Goal: Transaction & Acquisition: Book appointment/travel/reservation

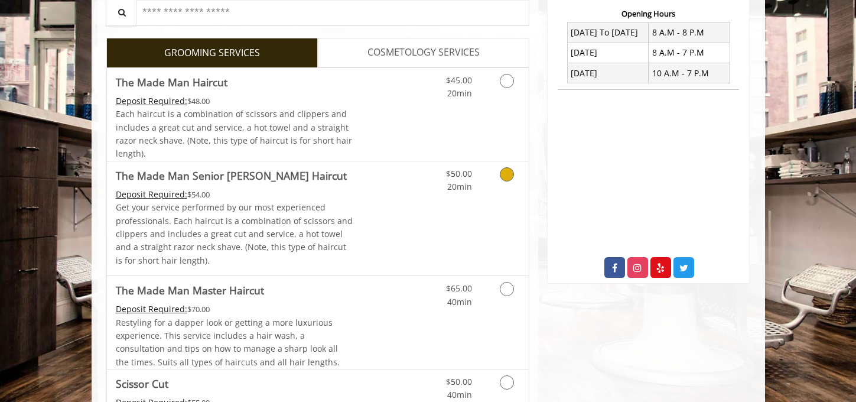
scroll to position [431, 0]
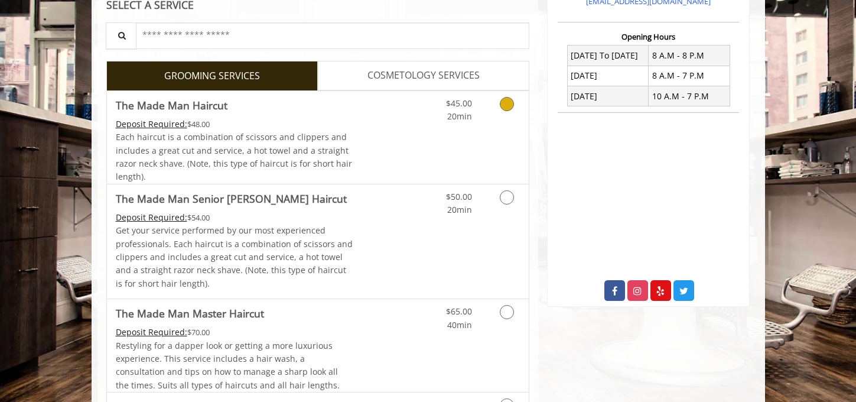
click at [516, 111] on link "Grooming services" at bounding box center [505, 107] width 30 height 32
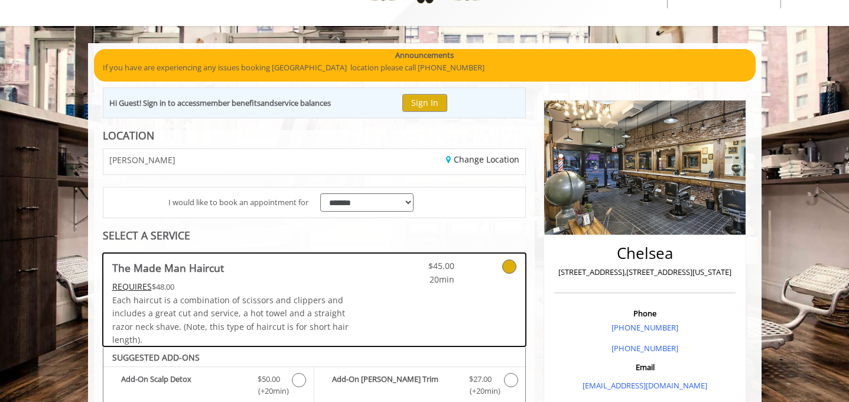
scroll to position [50, 0]
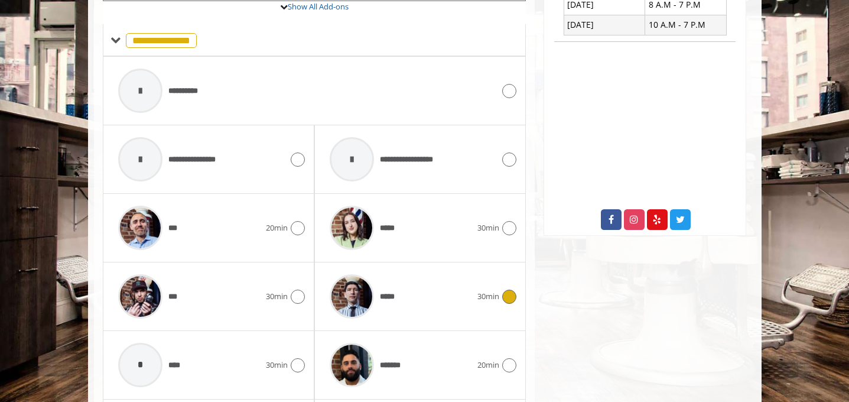
click at [496, 302] on div "30min" at bounding box center [496, 296] width 39 height 14
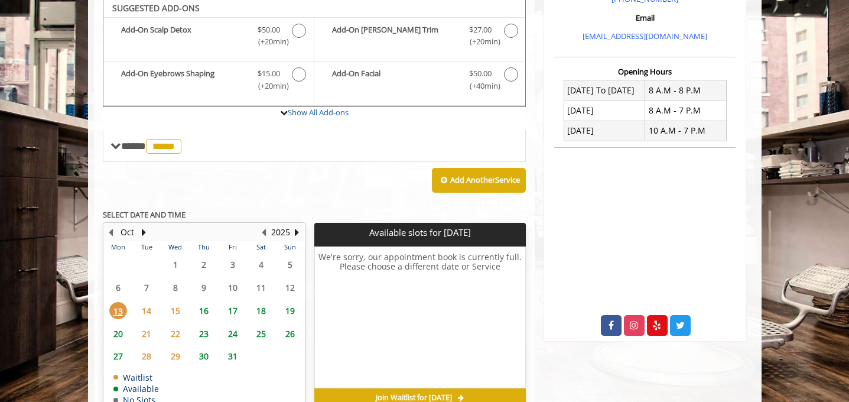
scroll to position [394, 0]
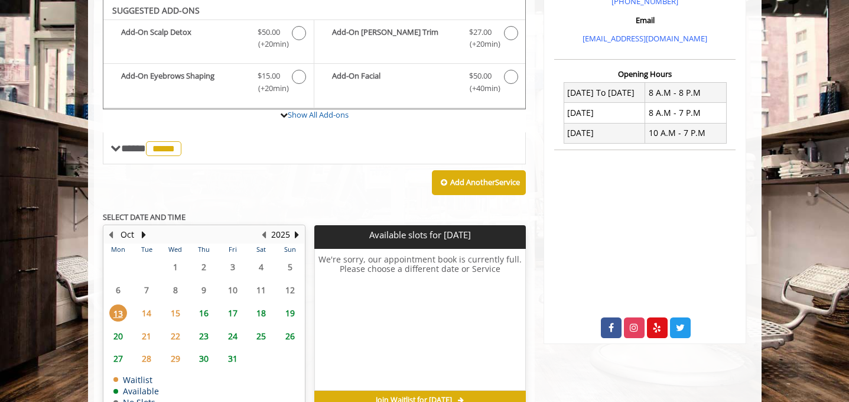
click at [180, 314] on span "15" at bounding box center [176, 312] width 18 height 17
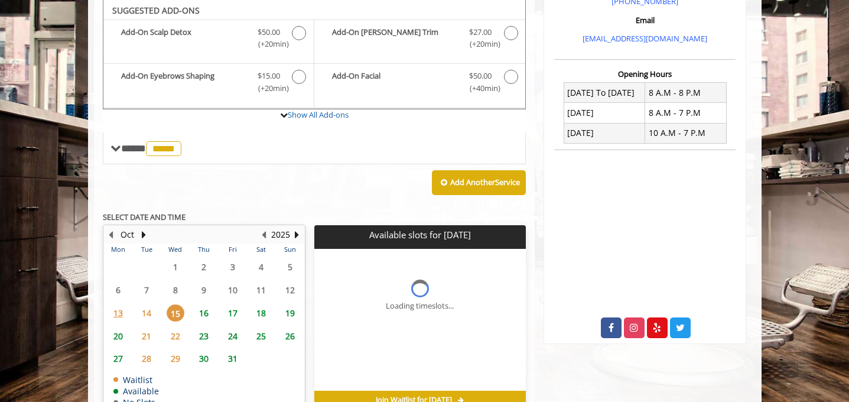
scroll to position [460, 0]
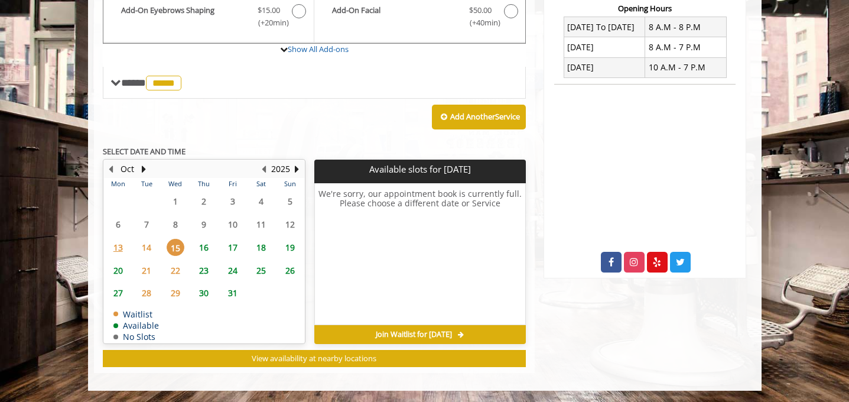
click at [118, 247] on span "13" at bounding box center [118, 247] width 18 height 17
click at [206, 252] on span "16" at bounding box center [204, 247] width 18 height 17
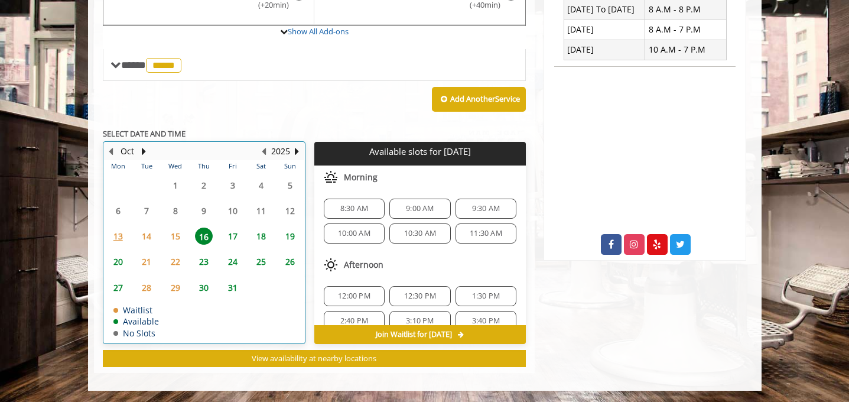
click at [226, 250] on td "24" at bounding box center [232, 261] width 28 height 25
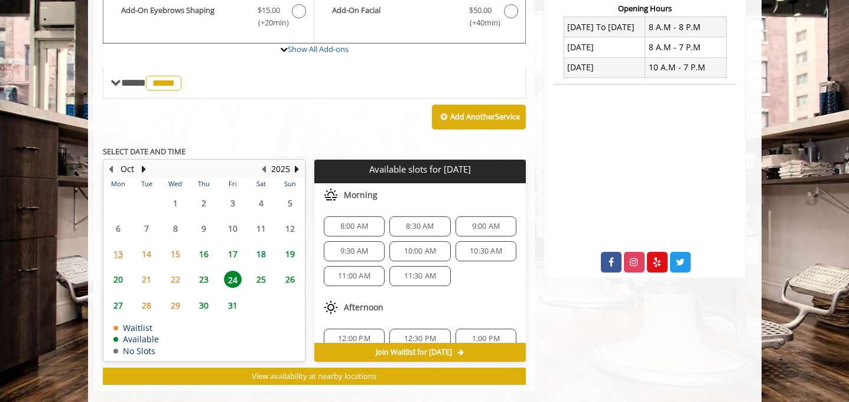
scroll to position [477, 0]
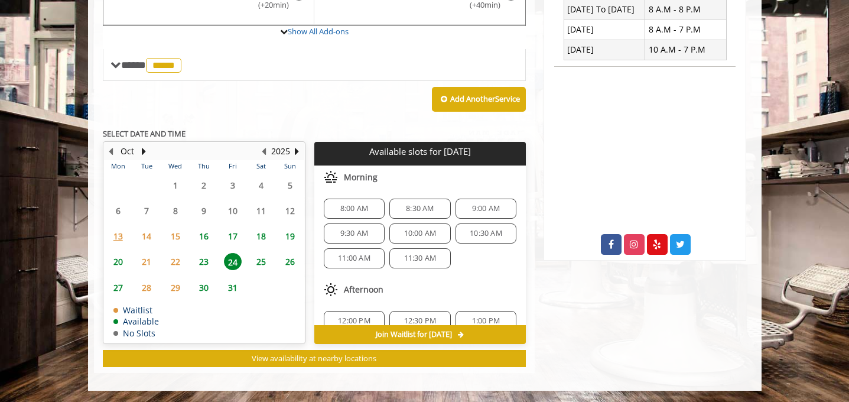
click at [263, 240] on span "18" at bounding box center [261, 235] width 18 height 17
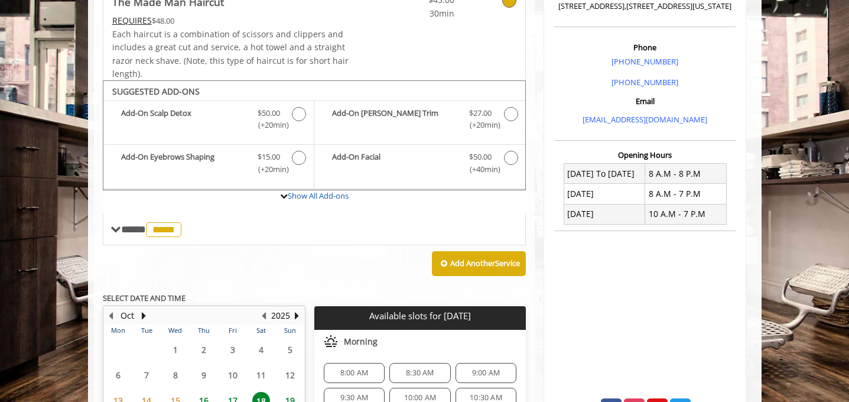
scroll to position [220, 0]
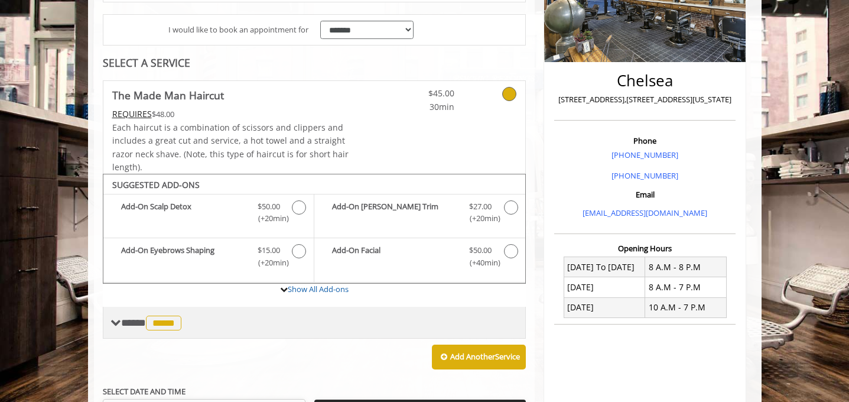
click at [135, 311] on div "**** ***** ********" at bounding box center [314, 323] width 423 height 32
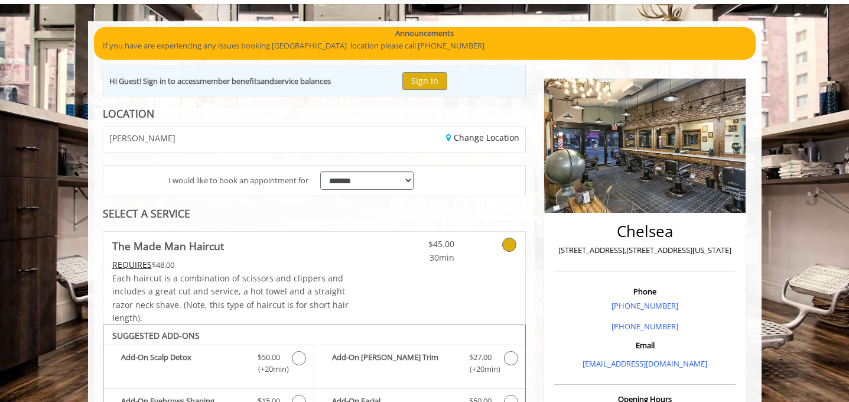
scroll to position [0, 0]
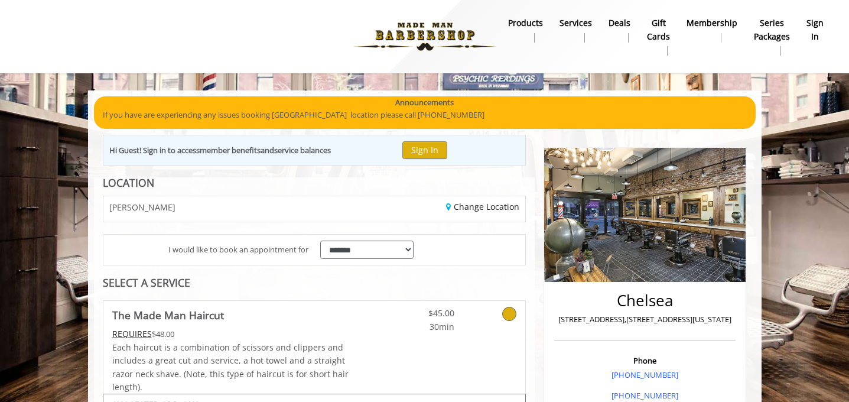
click at [448, 243] on div "**********" at bounding box center [314, 249] width 422 height 30
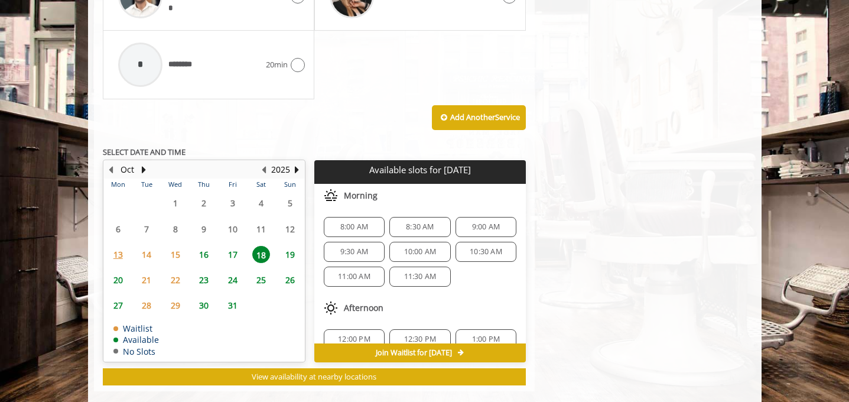
scroll to position [1013, 0]
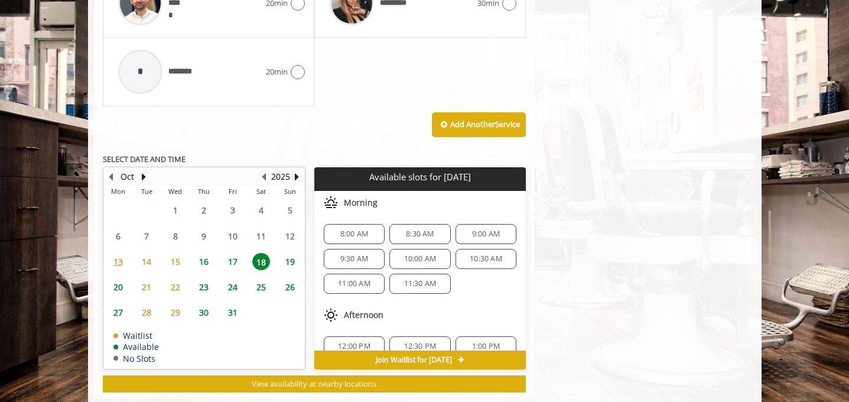
click at [235, 259] on span "17" at bounding box center [233, 261] width 18 height 17
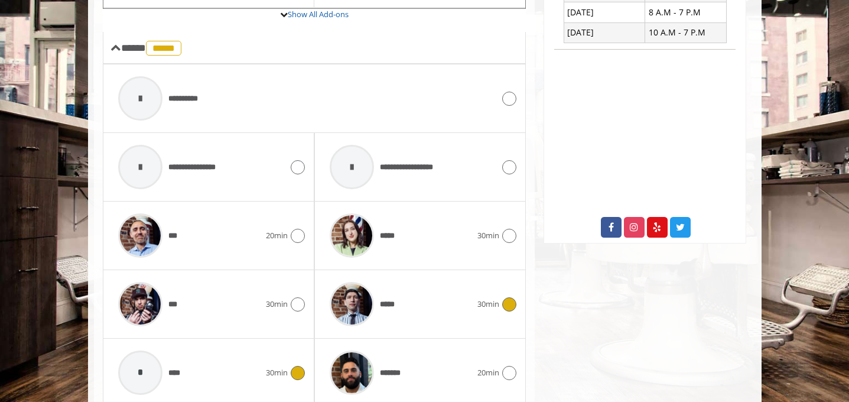
scroll to position [491, 0]
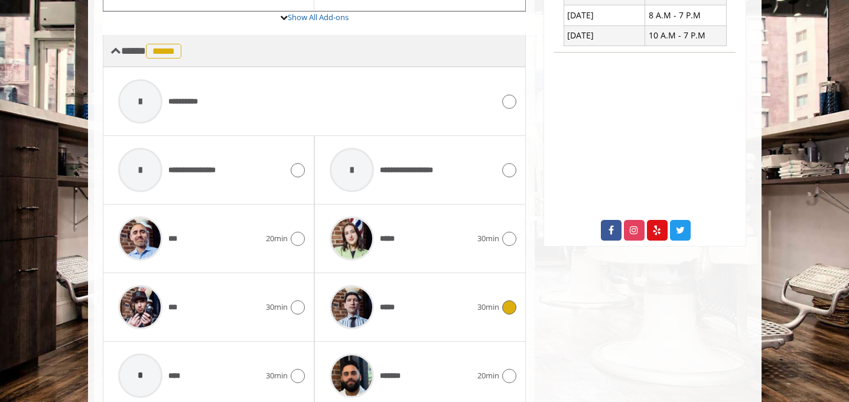
click at [113, 47] on span at bounding box center [115, 50] width 11 height 11
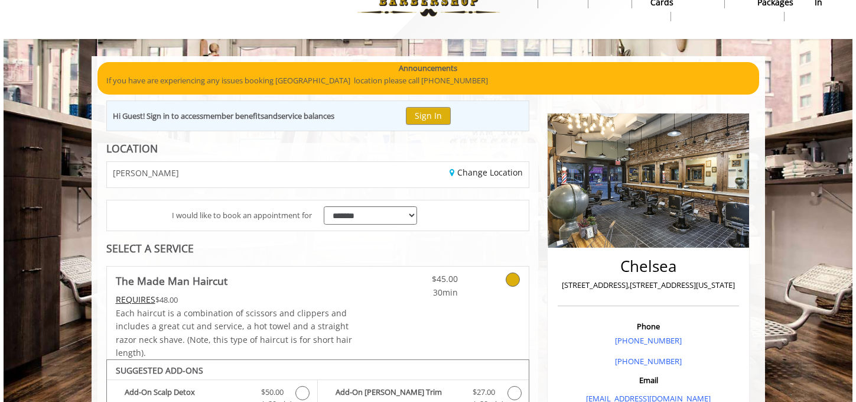
scroll to position [0, 0]
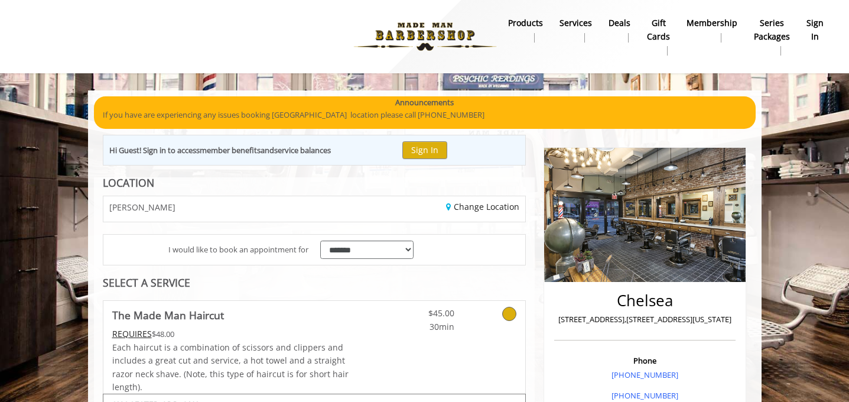
click at [510, 314] on icon at bounding box center [509, 314] width 14 height 14
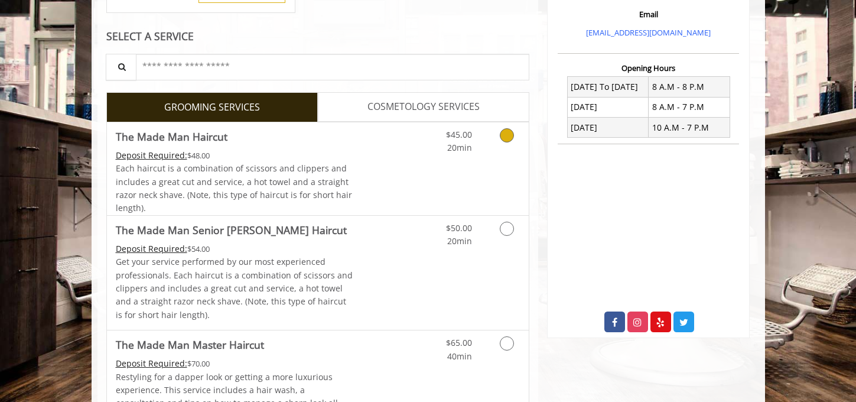
scroll to position [434, 0]
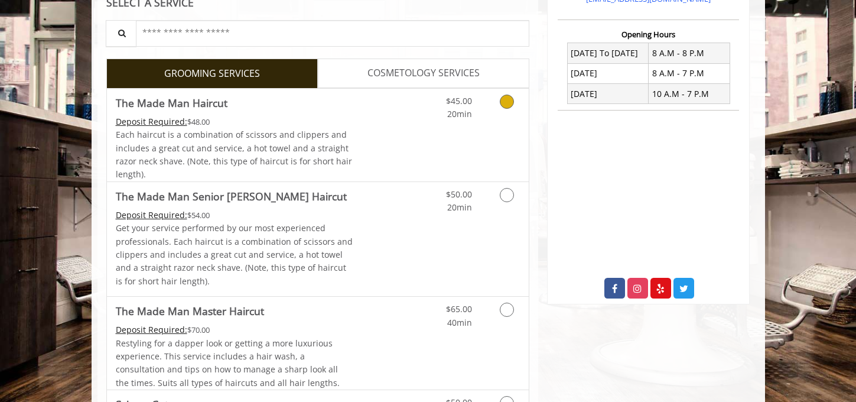
click at [523, 105] on div "Grooming services" at bounding box center [505, 105] width 48 height 32
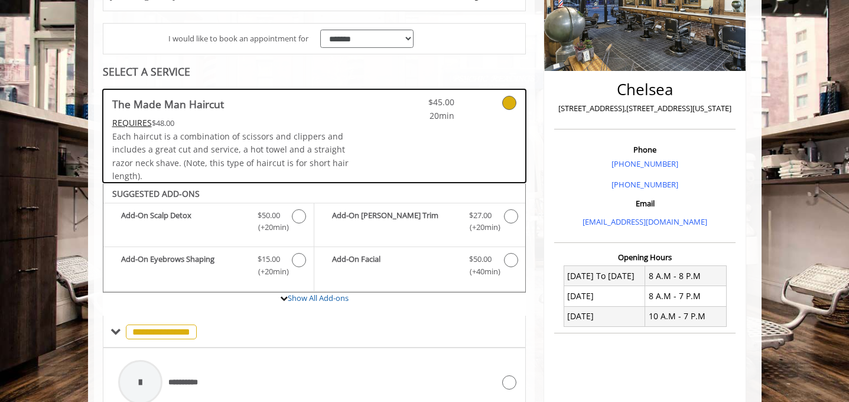
scroll to position [212, 0]
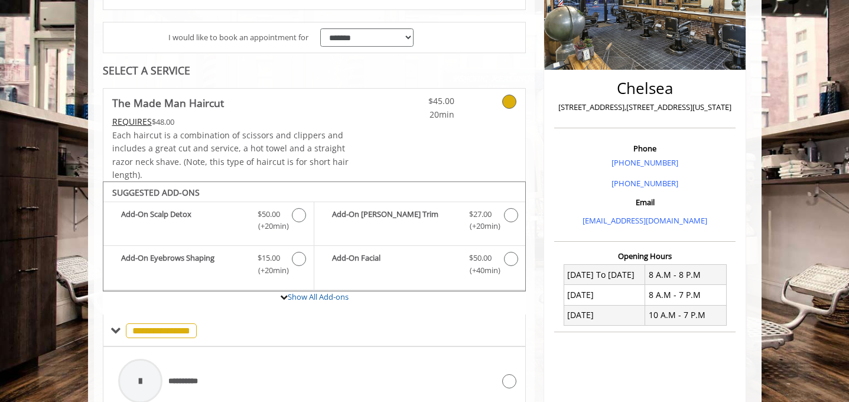
click at [512, 99] on icon at bounding box center [509, 102] width 14 height 14
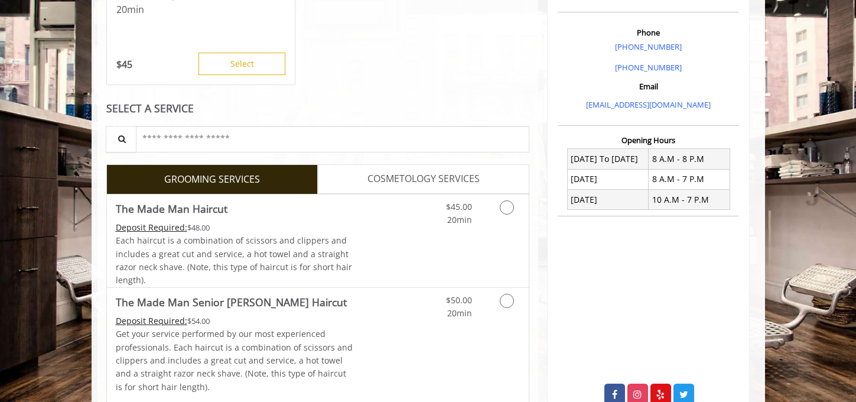
scroll to position [372, 0]
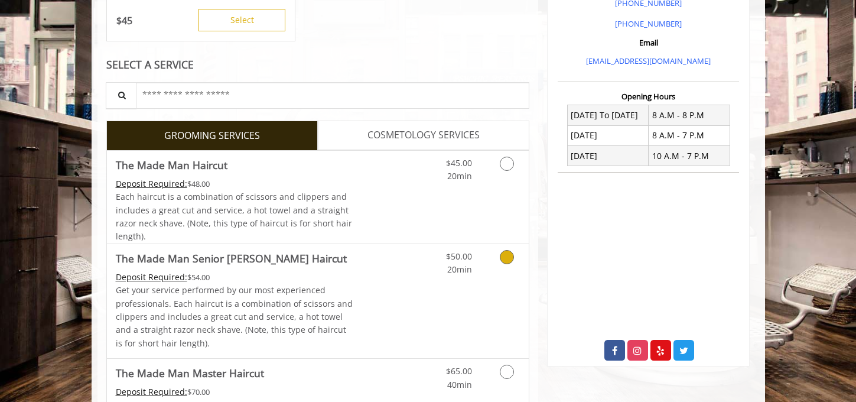
click at [502, 263] on link "Grooming services" at bounding box center [505, 260] width 30 height 32
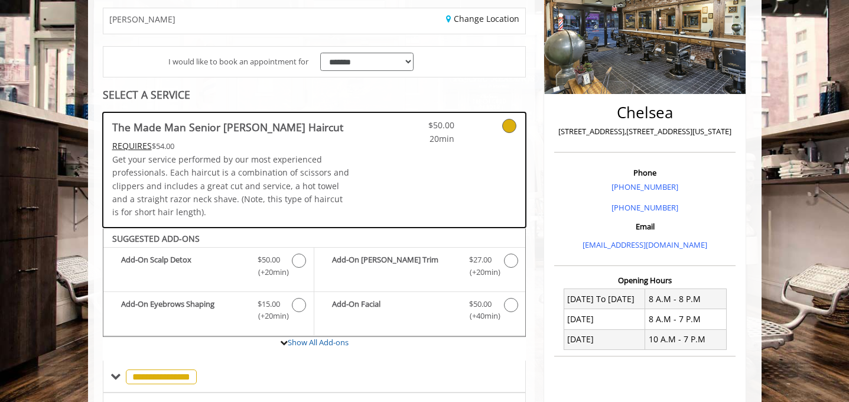
scroll to position [175, 0]
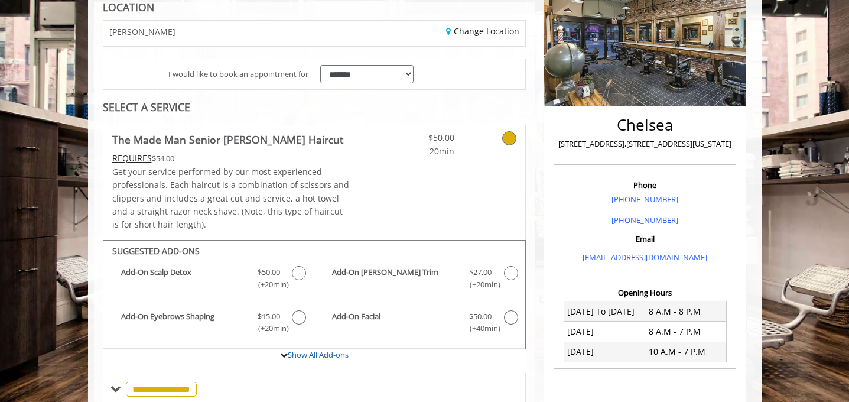
click at [514, 135] on icon at bounding box center [509, 138] width 14 height 14
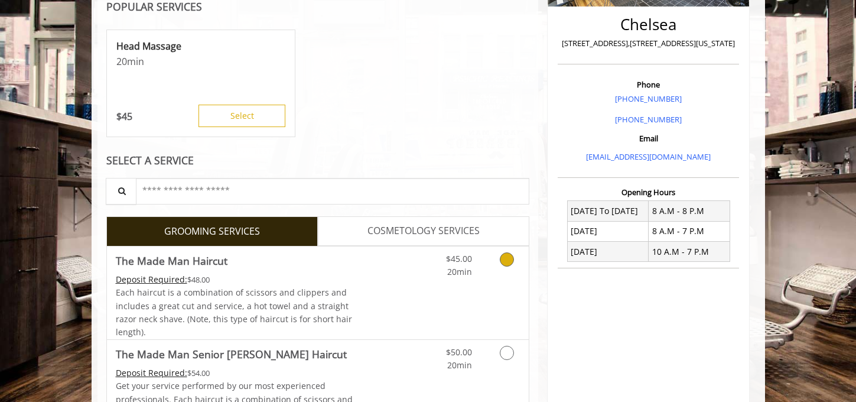
click at [506, 256] on icon "Grooming services" at bounding box center [507, 259] width 14 height 14
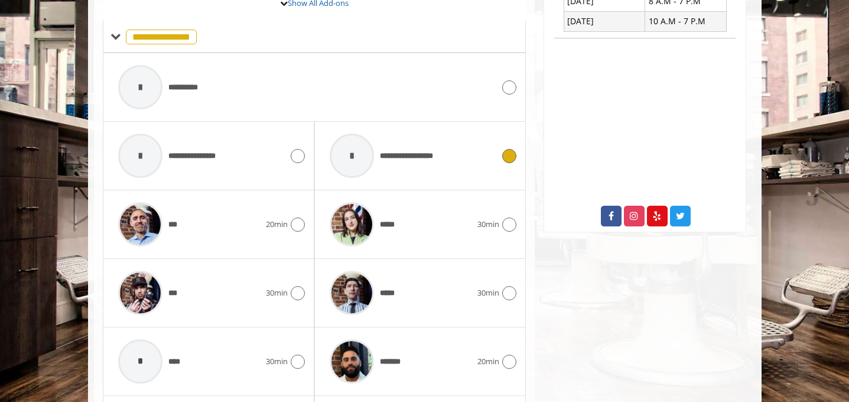
scroll to position [567, 0]
